Goal: Information Seeking & Learning: Learn about a topic

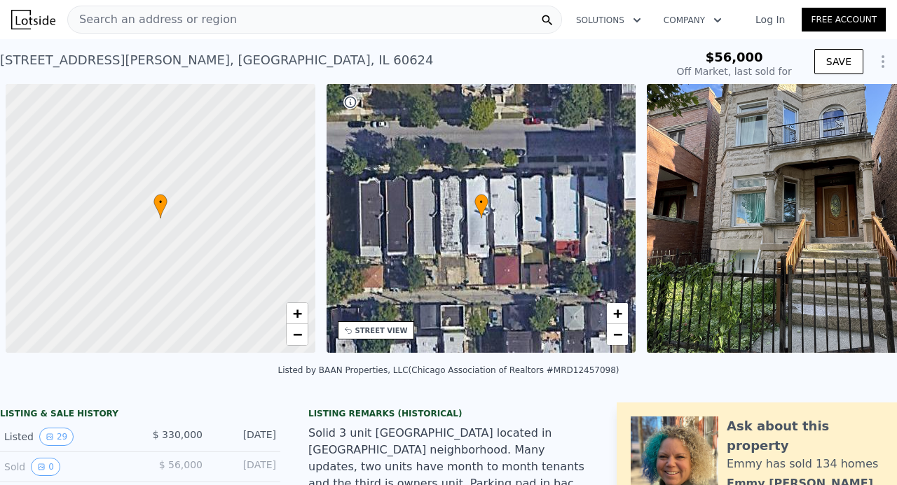
scroll to position [0, 6]
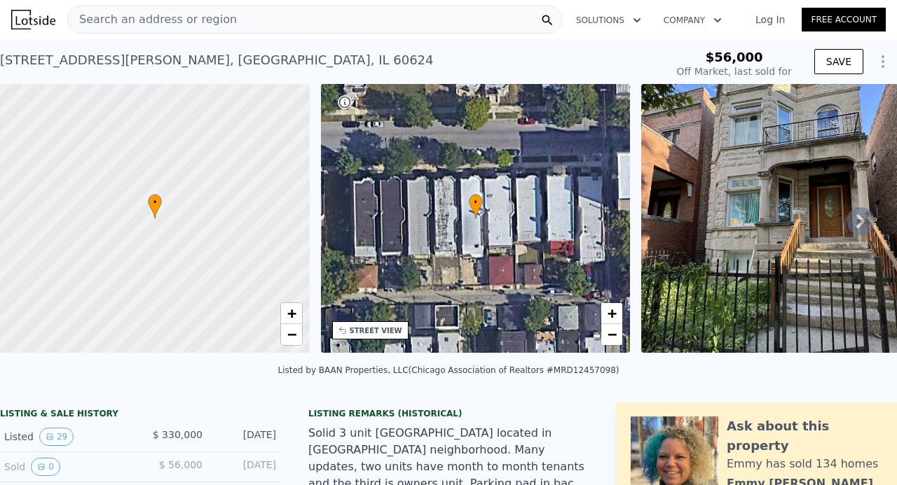
type input "$ 456,000"
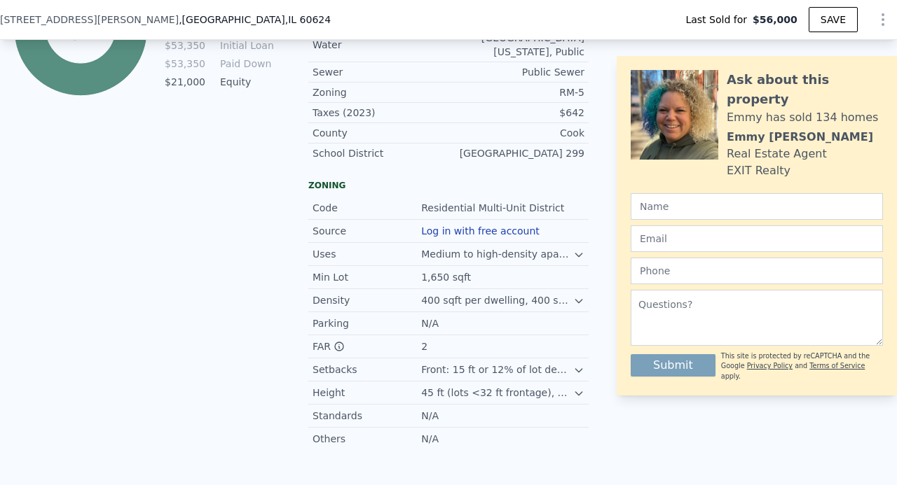
type input "$ 76,709"
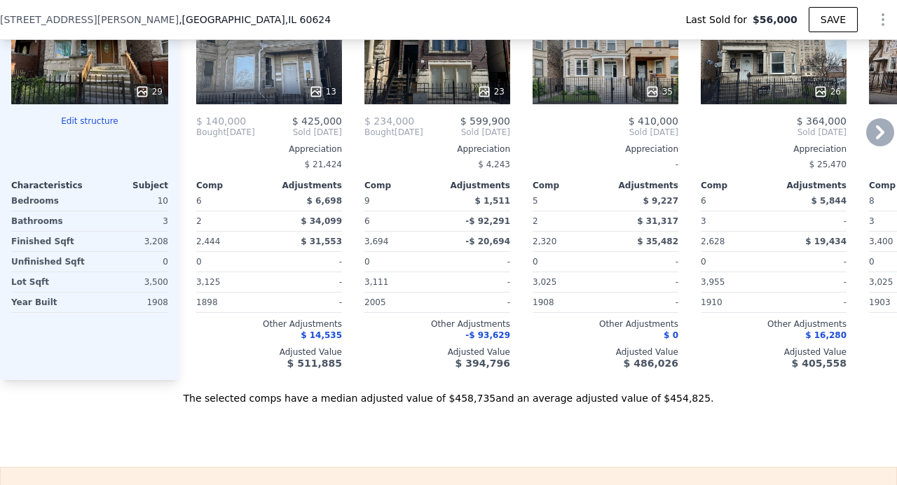
scroll to position [1886, 0]
click at [872, 128] on icon at bounding box center [880, 132] width 28 height 28
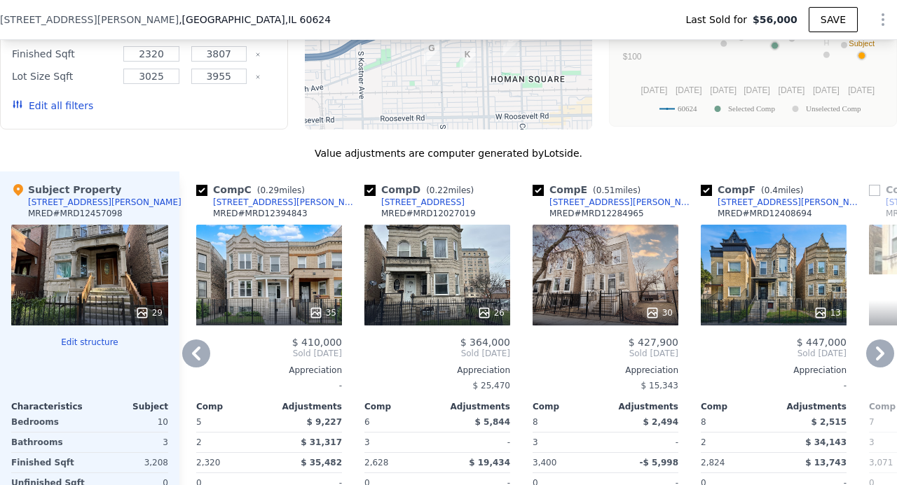
scroll to position [1676, 0]
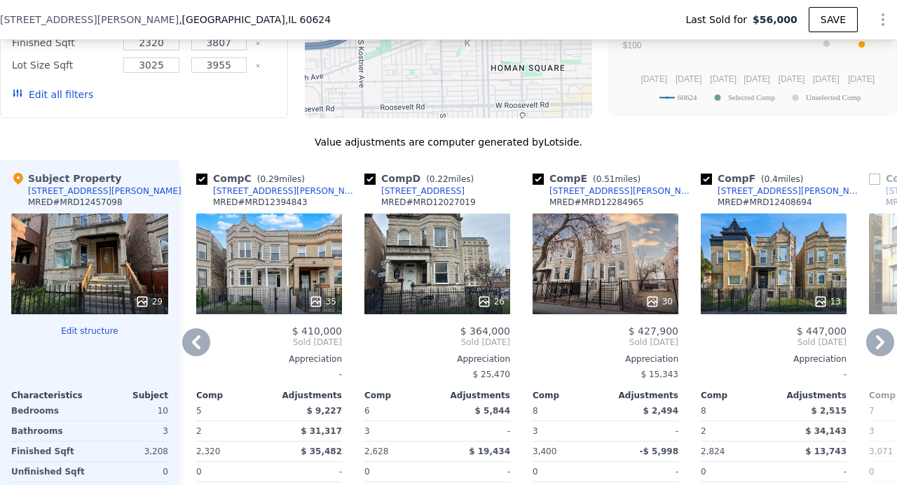
click at [199, 342] on icon at bounding box center [196, 343] width 28 height 28
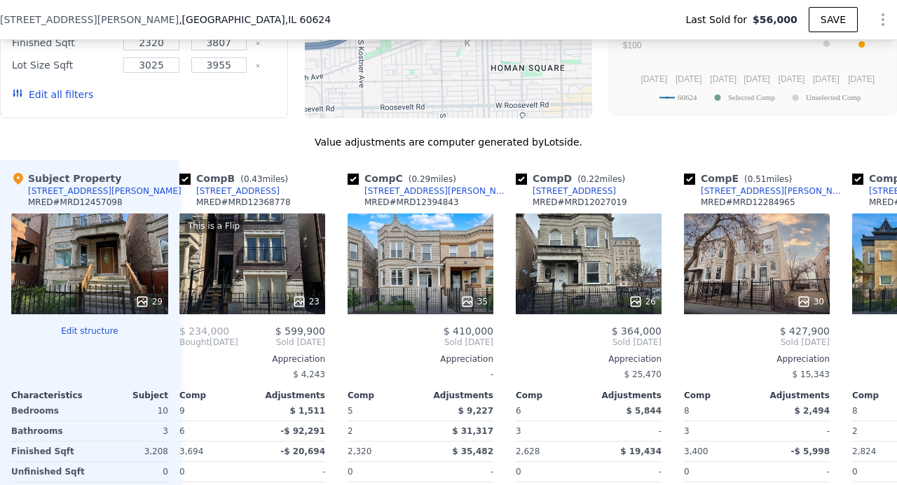
click at [157, 343] on div "Bought [DATE] Sold [DATE]" at bounding box center [84, 342] width 146 height 11
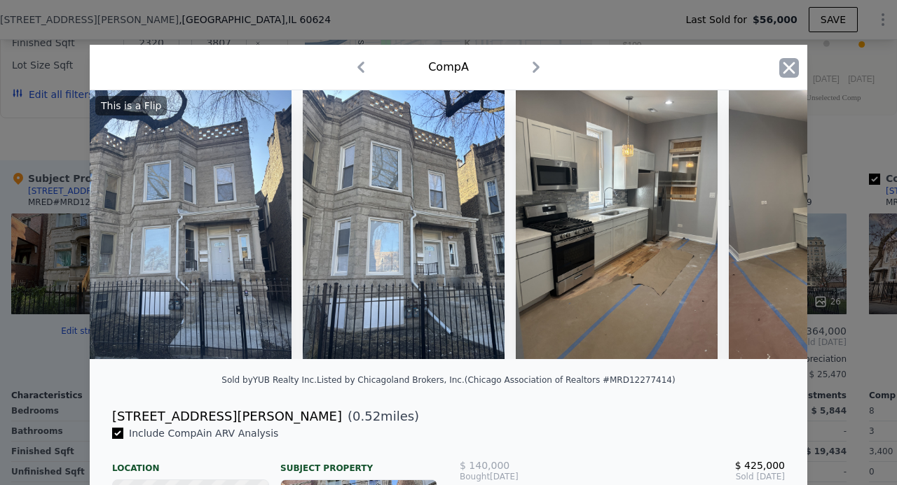
click at [787, 64] on icon "button" at bounding box center [789, 68] width 20 height 20
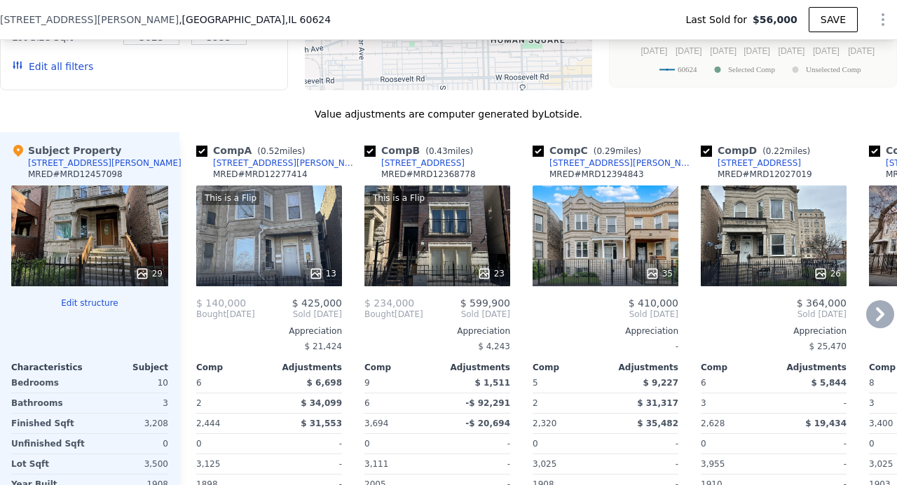
scroll to position [1676, 0]
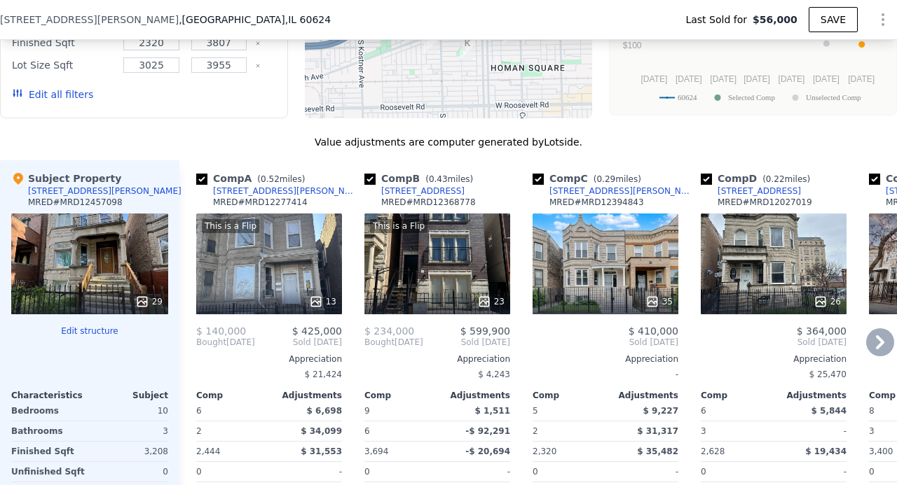
click at [491, 300] on icon at bounding box center [484, 302] width 14 height 14
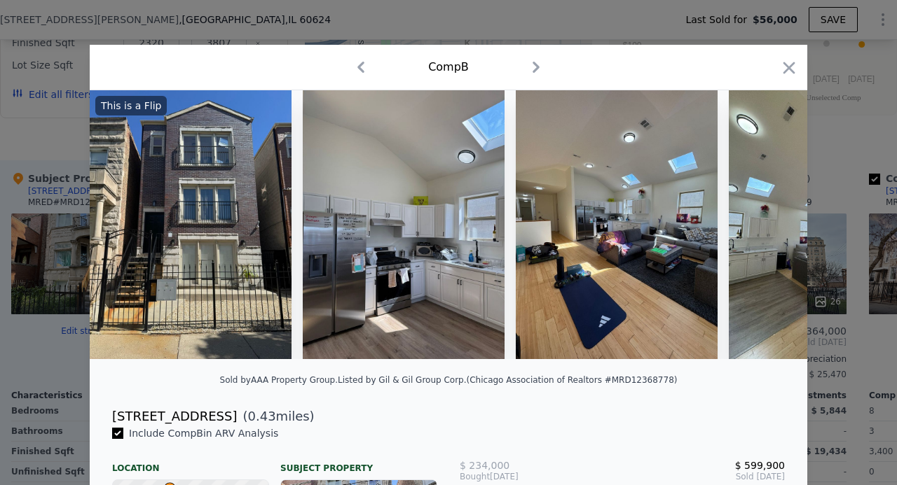
click at [530, 71] on icon "button" at bounding box center [536, 67] width 22 height 22
click at [532, 69] on icon "button" at bounding box center [535, 67] width 7 height 11
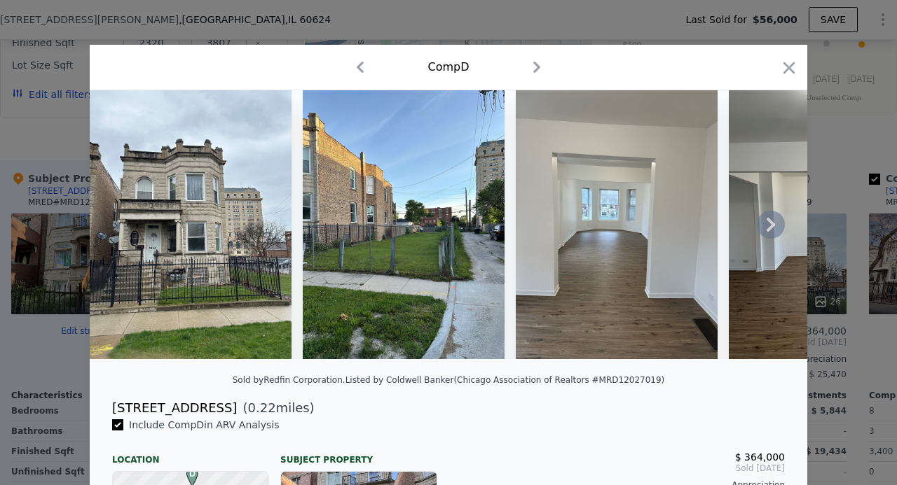
click at [765, 221] on icon at bounding box center [770, 225] width 28 height 28
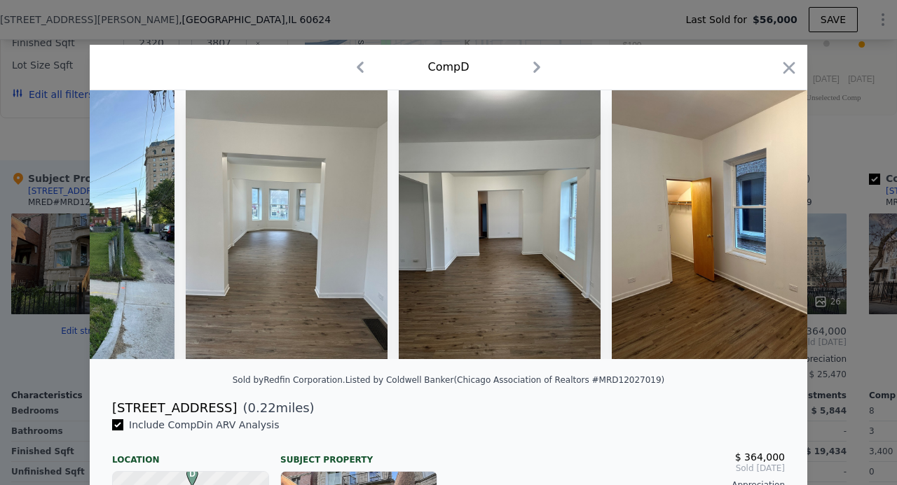
scroll to position [0, 336]
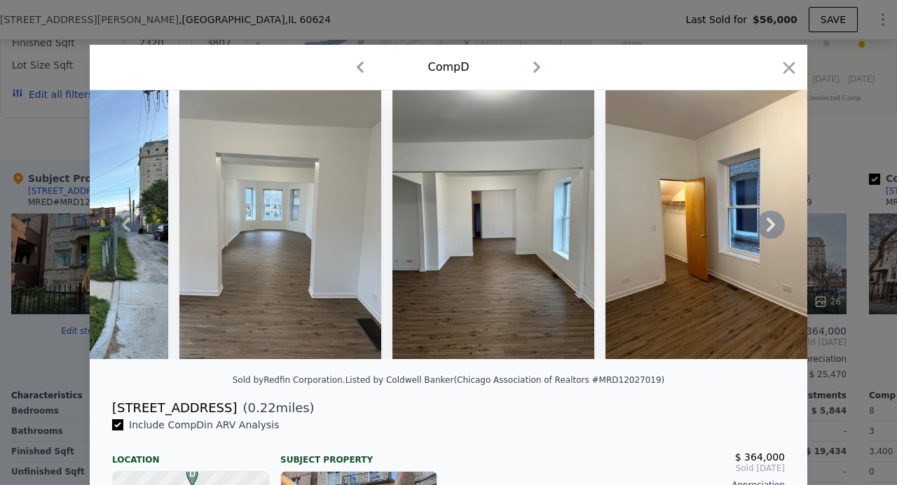
click at [123, 222] on icon at bounding box center [126, 225] width 28 height 28
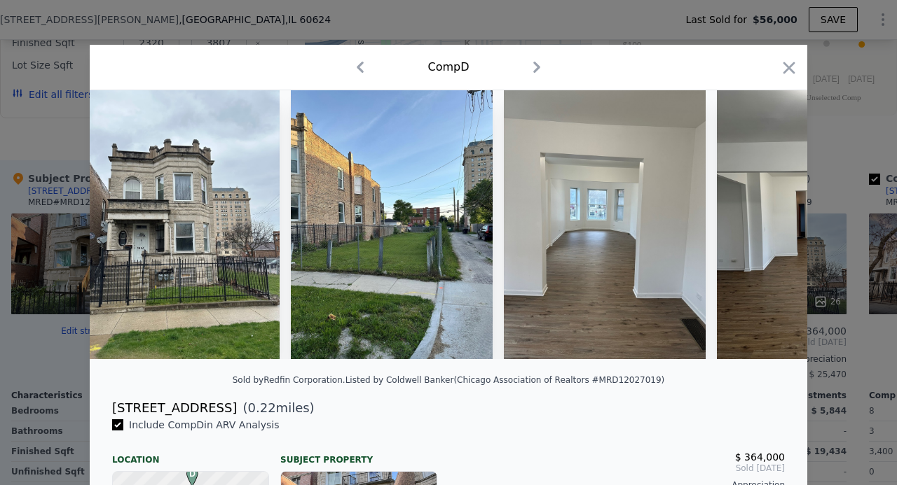
scroll to position [0, 0]
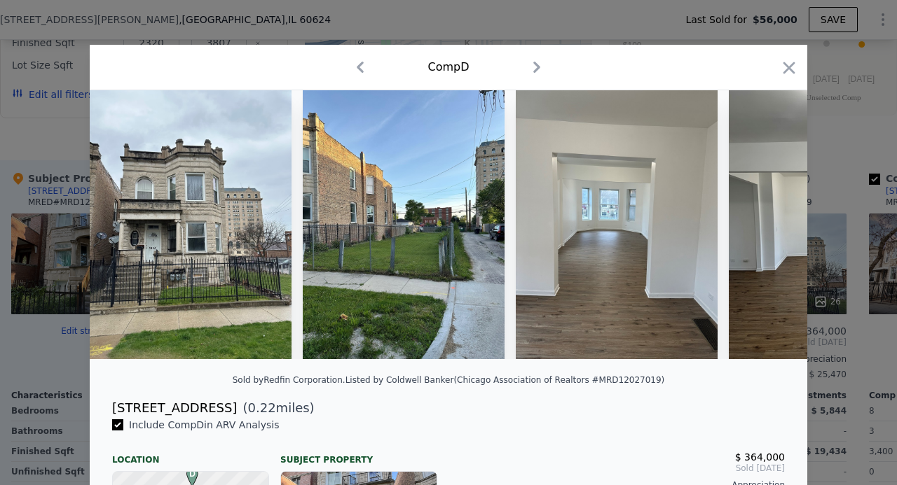
click at [686, 27] on div at bounding box center [448, 242] width 897 height 485
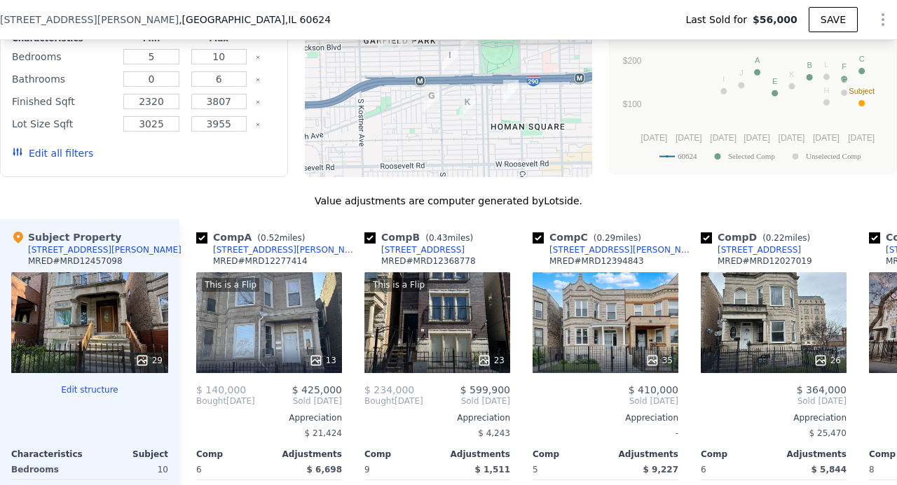
scroll to position [1605, 0]
